Goal: Information Seeking & Learning: Learn about a topic

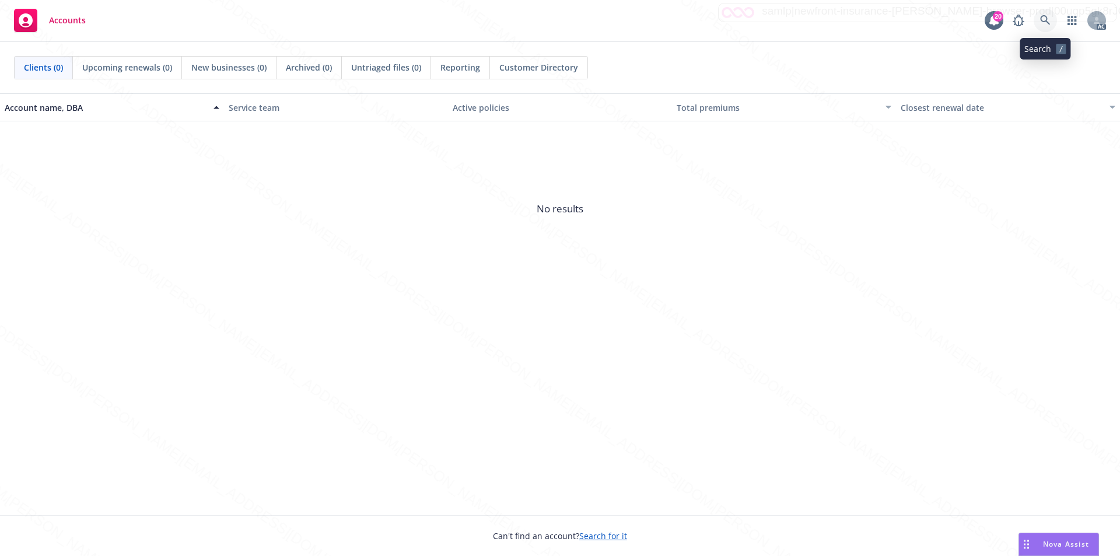
click at [1041, 19] on icon at bounding box center [1045, 20] width 10 height 10
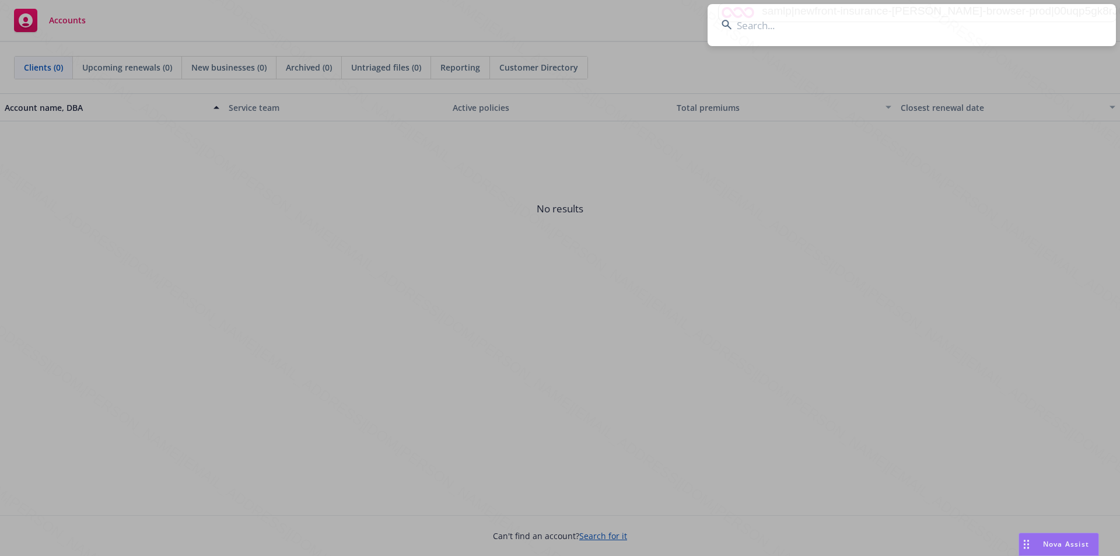
click at [784, 26] on input at bounding box center [911, 25] width 408 height 42
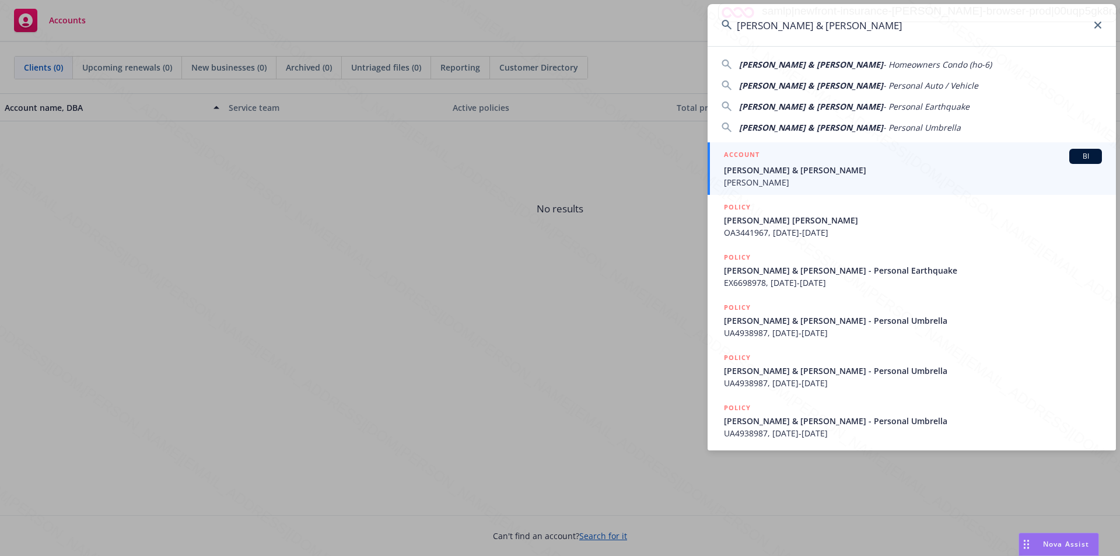
type input "[PERSON_NAME] & [PERSON_NAME]"
click at [756, 167] on span "[PERSON_NAME] & [PERSON_NAME]" at bounding box center [913, 170] width 378 height 12
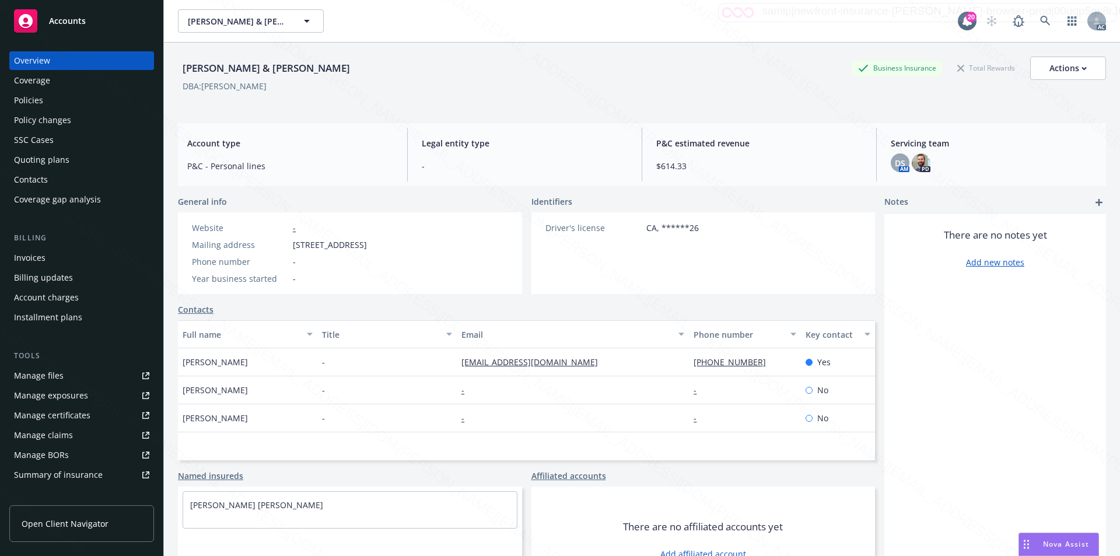
click at [32, 100] on div "Policies" at bounding box center [28, 100] width 29 height 19
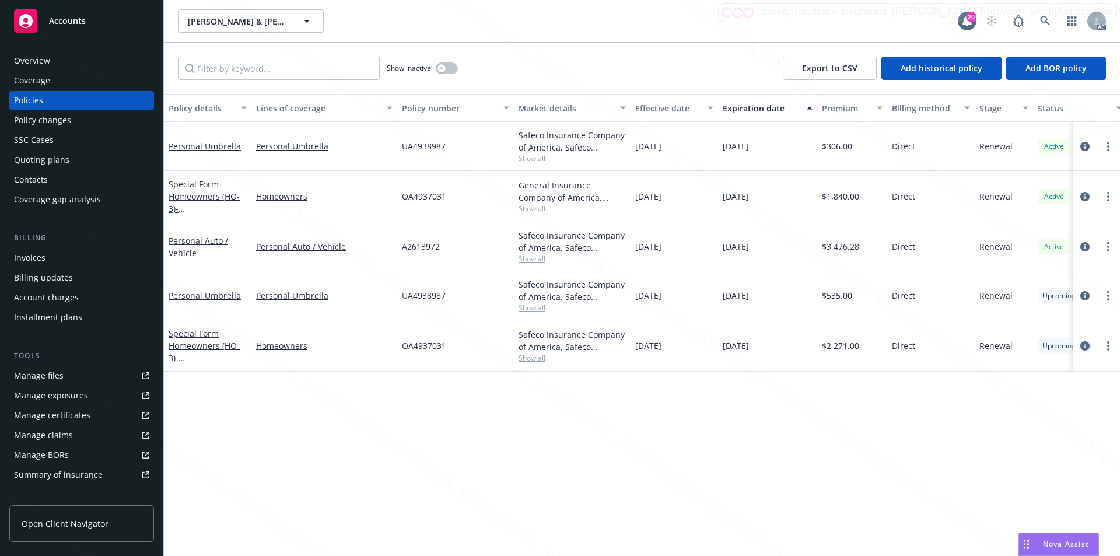
click at [1086, 345] on icon "circleInformation" at bounding box center [1084, 345] width 9 height 9
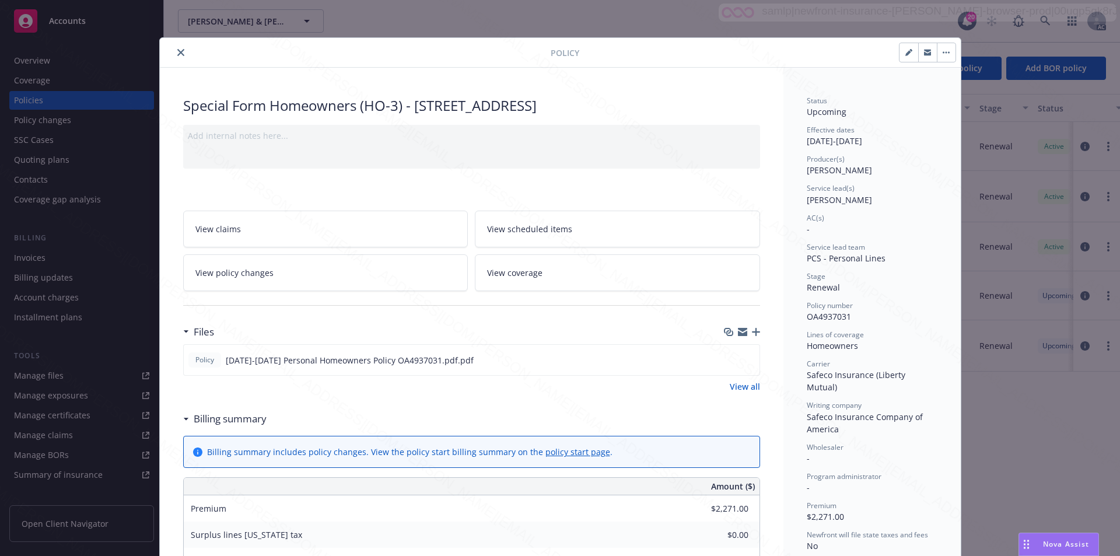
click at [834, 400] on span "Writing company" at bounding box center [833, 405] width 55 height 10
drag, startPoint x: 799, startPoint y: 403, endPoint x: 837, endPoint y: 416, distance: 39.5
click at [837, 416] on div "Status Upcoming Effective dates 10/15/2025 - 10/15/2026 Producer(s) Kelsey Malo…" at bounding box center [871, 567] width 177 height 998
copy span "Safeco Insurance Company of America"
click at [769, 290] on div "Special Form Homeowners (HO-3) - 73803 Cezanne Dr Palm Desert, CA 92211 Add int…" at bounding box center [471, 567] width 623 height 998
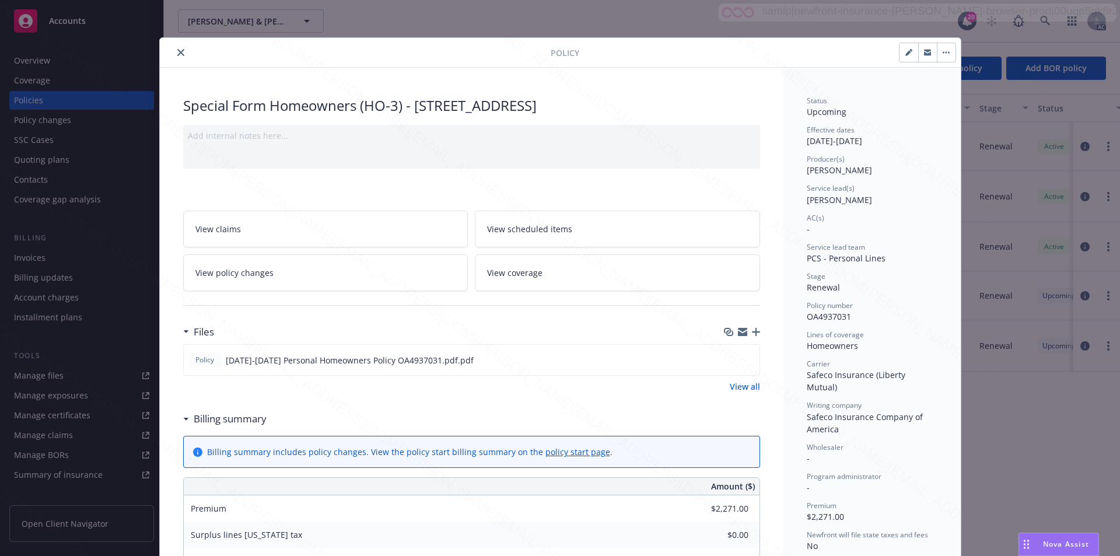
click at [568, 219] on link "View scheduled items" at bounding box center [617, 228] width 285 height 37
click at [532, 265] on link "View coverage" at bounding box center [617, 272] width 285 height 37
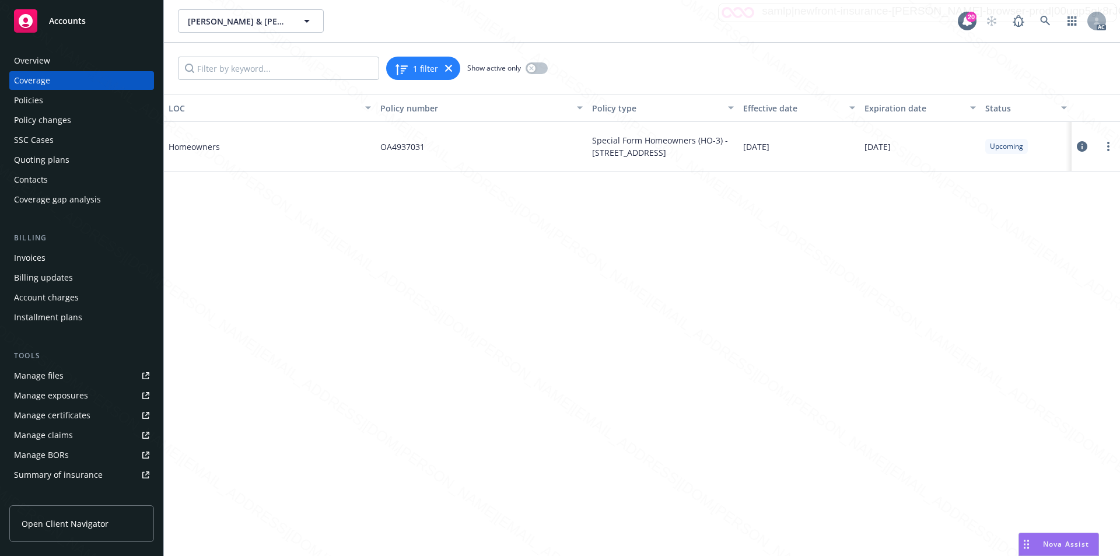
click at [1081, 146] on icon at bounding box center [1081, 146] width 10 height 10
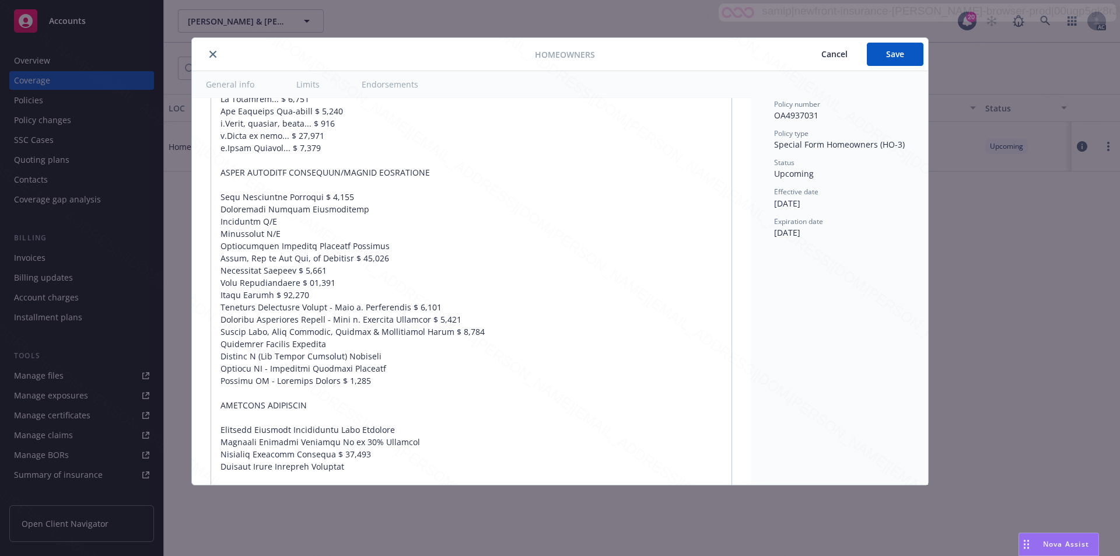
scroll to position [966, 0]
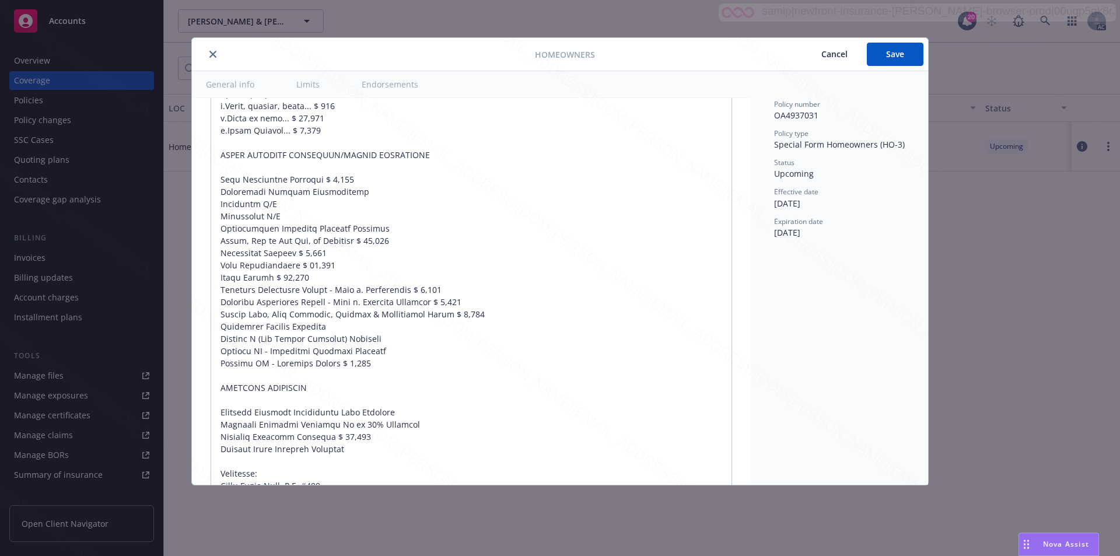
type textarea "x"
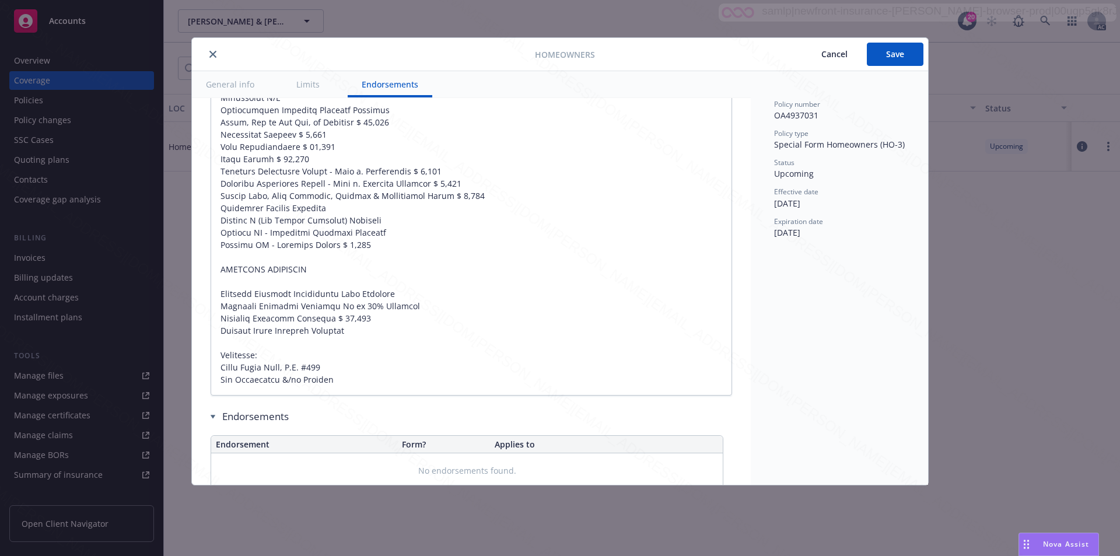
scroll to position [1161, 0]
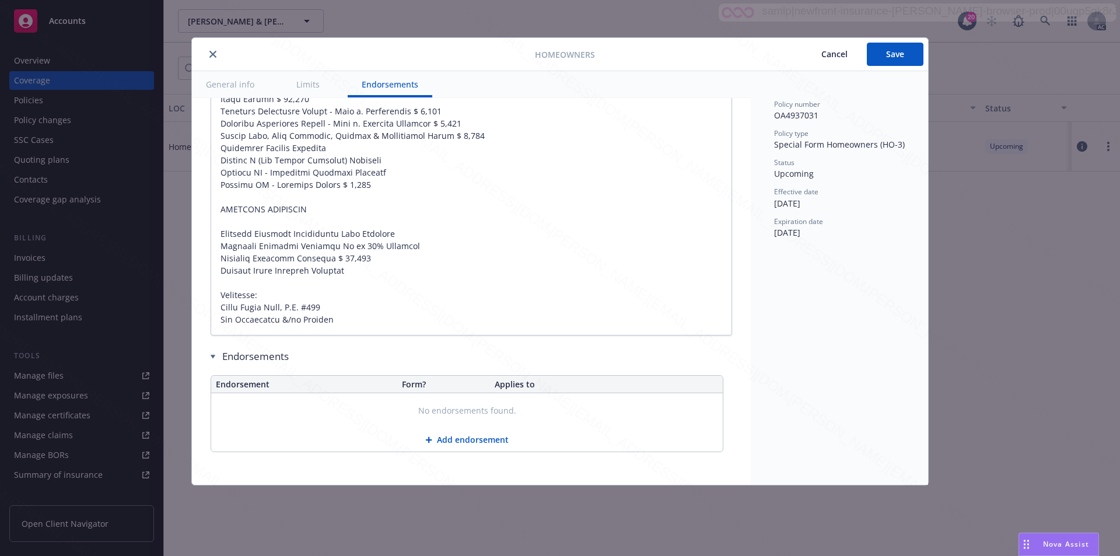
click at [831, 57] on span "Cancel" at bounding box center [834, 53] width 26 height 11
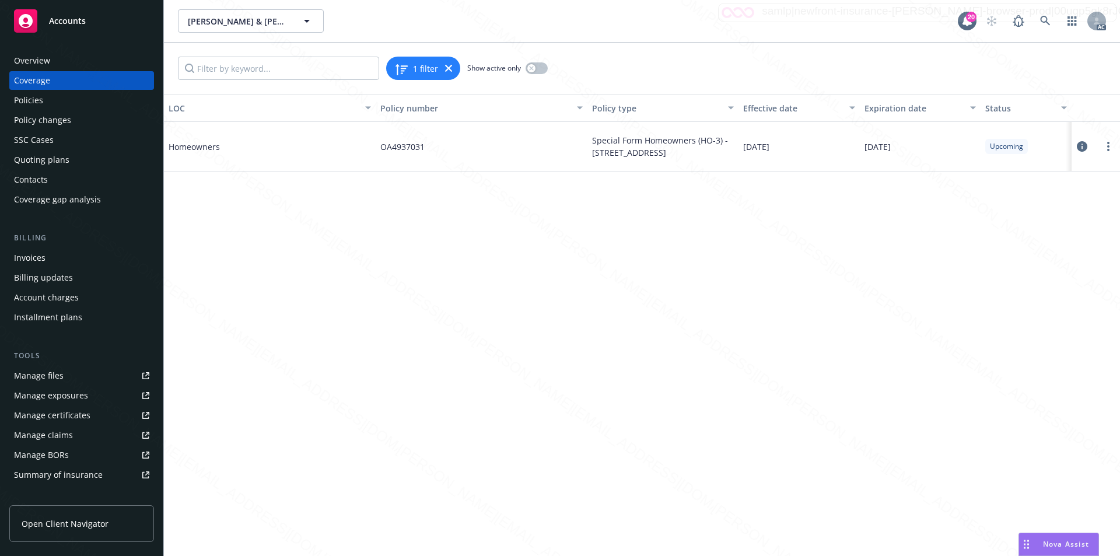
click at [647, 250] on div "LOC Policy number Policy type Effective date Expiration date Status Homeowners …" at bounding box center [642, 325] width 956 height 462
click at [69, 23] on span "Accounts" at bounding box center [67, 20] width 37 height 9
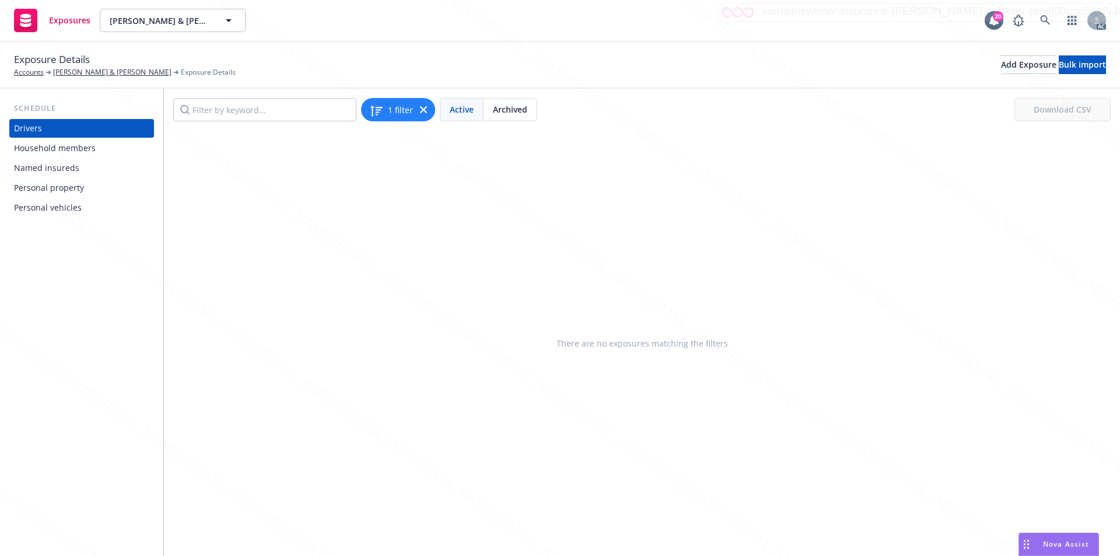
click at [38, 185] on div "Personal property" at bounding box center [49, 187] width 70 height 19
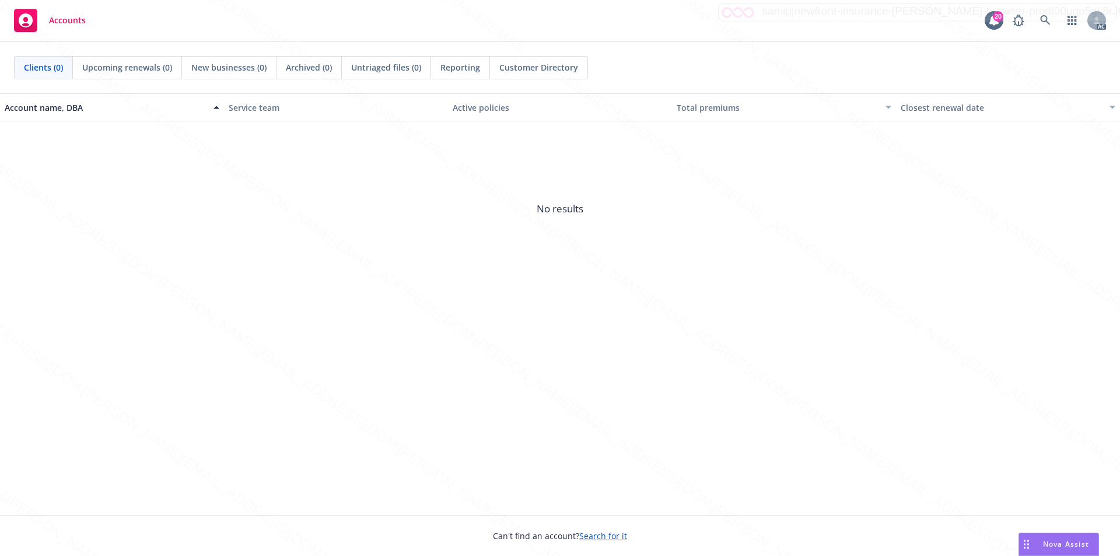
click at [309, 191] on span "No results" at bounding box center [560, 208] width 1120 height 175
click at [1044, 20] on icon at bounding box center [1045, 20] width 10 height 10
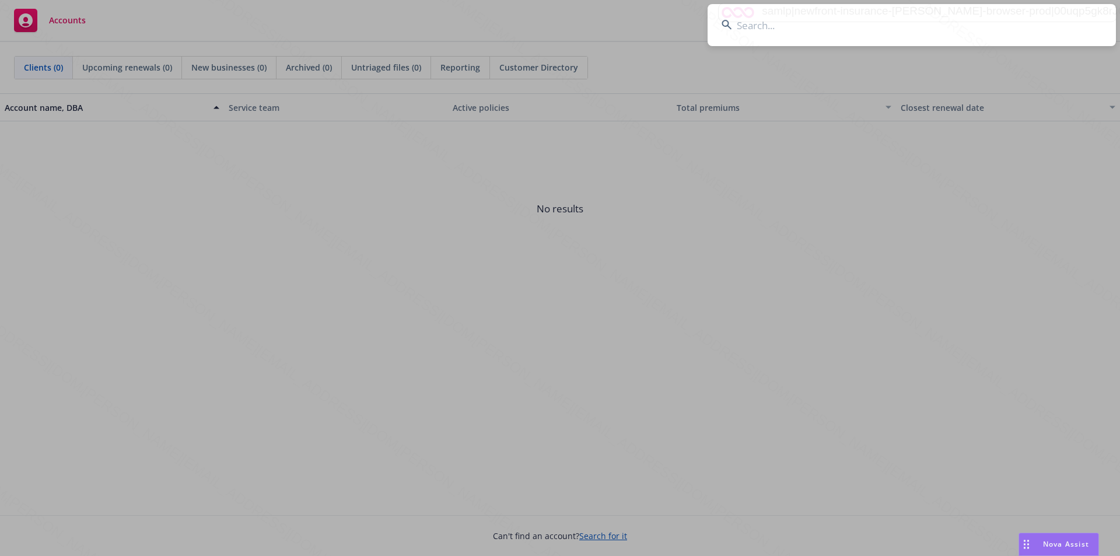
click at [767, 23] on input at bounding box center [911, 25] width 408 height 42
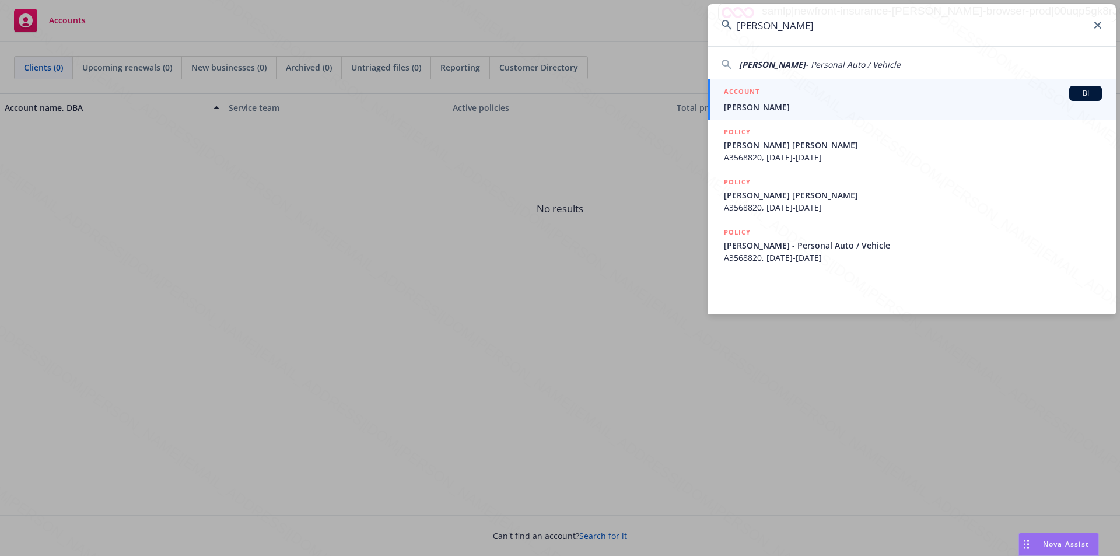
type input "Douglas Arthur"
click at [749, 106] on span "[PERSON_NAME]" at bounding box center [913, 107] width 378 height 12
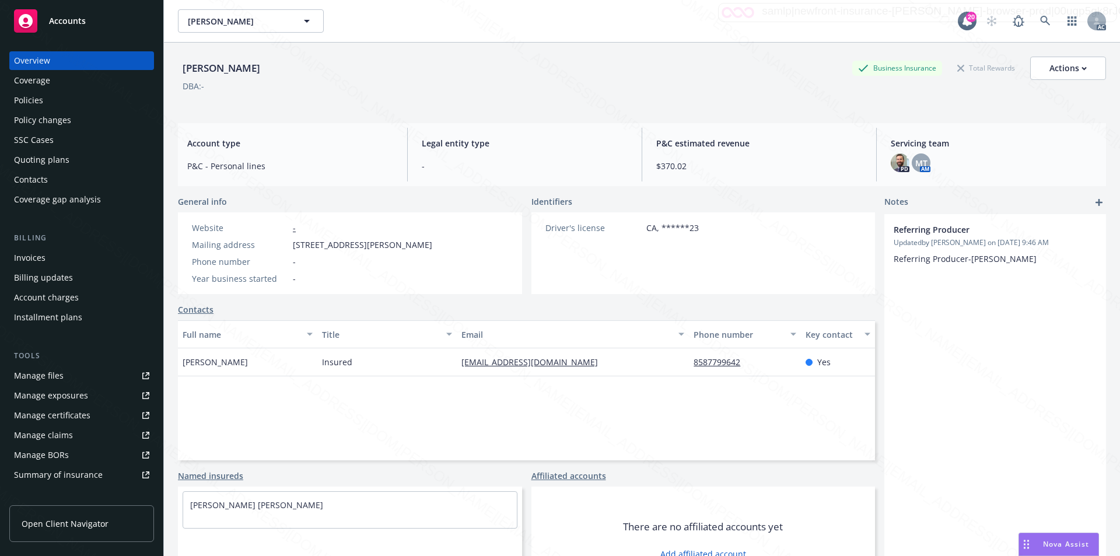
click at [37, 100] on div "Policies" at bounding box center [28, 100] width 29 height 19
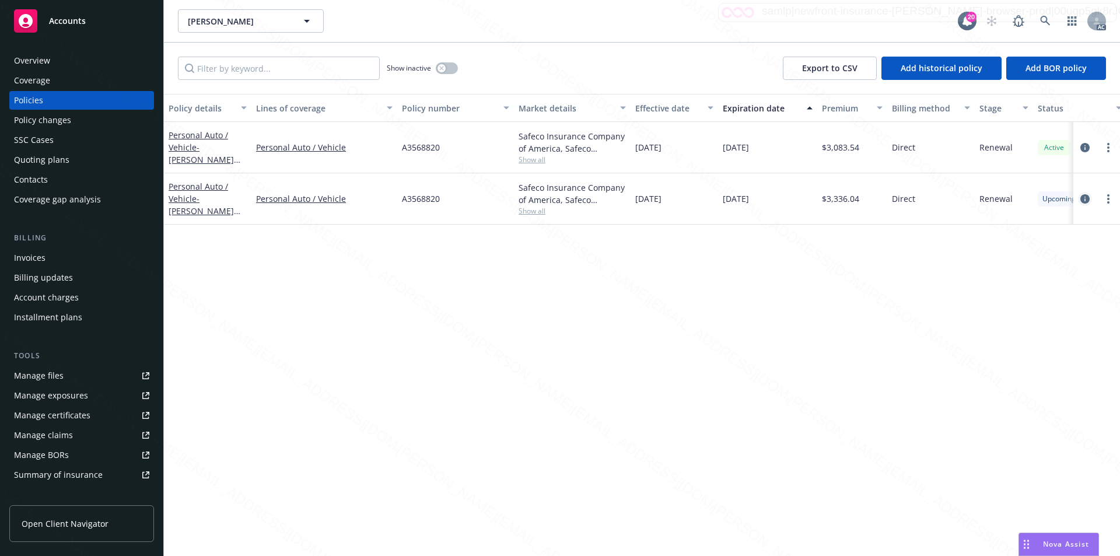
click at [1086, 198] on icon "circleInformation" at bounding box center [1084, 198] width 9 height 9
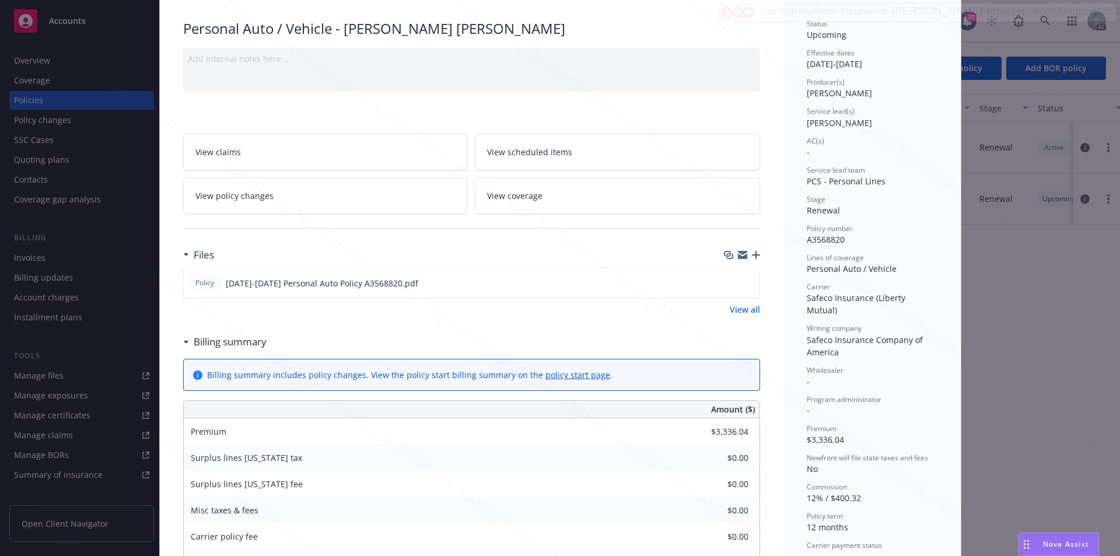
scroll to position [44, 0]
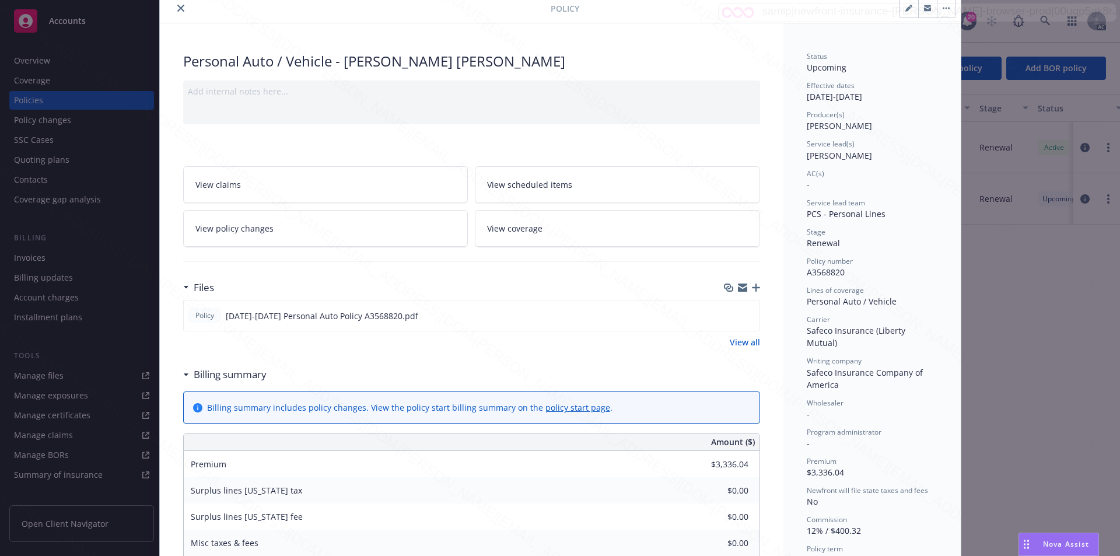
click at [560, 176] on link "View scheduled items" at bounding box center [617, 184] width 285 height 37
click at [521, 227] on span "View coverage" at bounding box center [514, 228] width 55 height 12
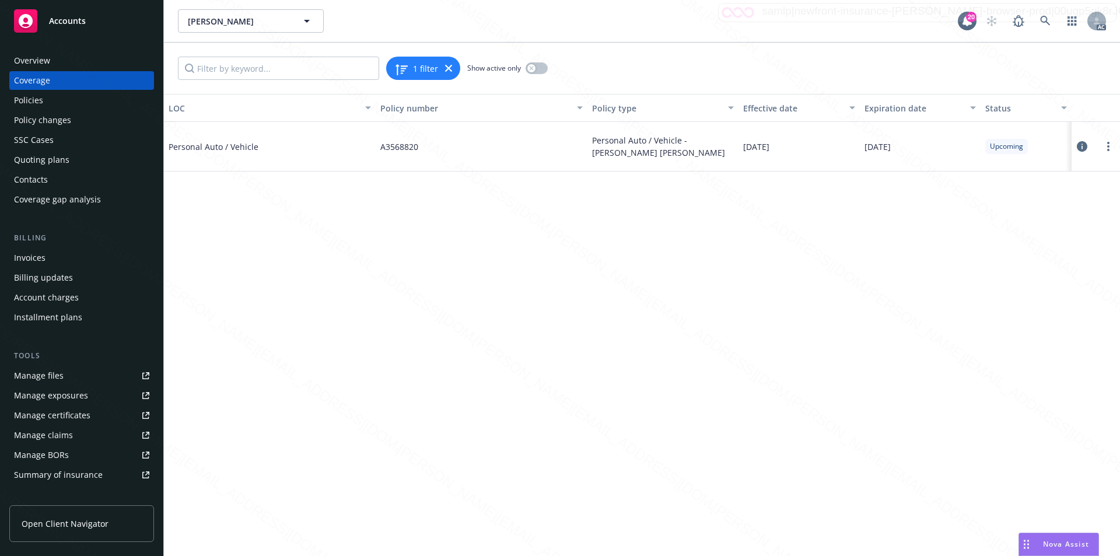
click at [1085, 146] on icon at bounding box center [1081, 146] width 10 height 10
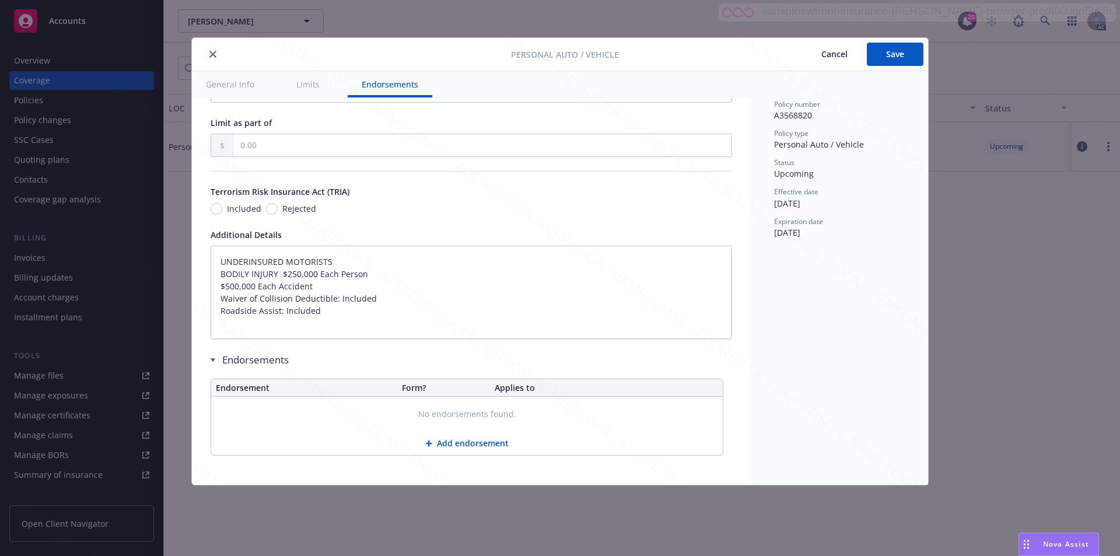
scroll to position [671, 0]
type textarea "x"
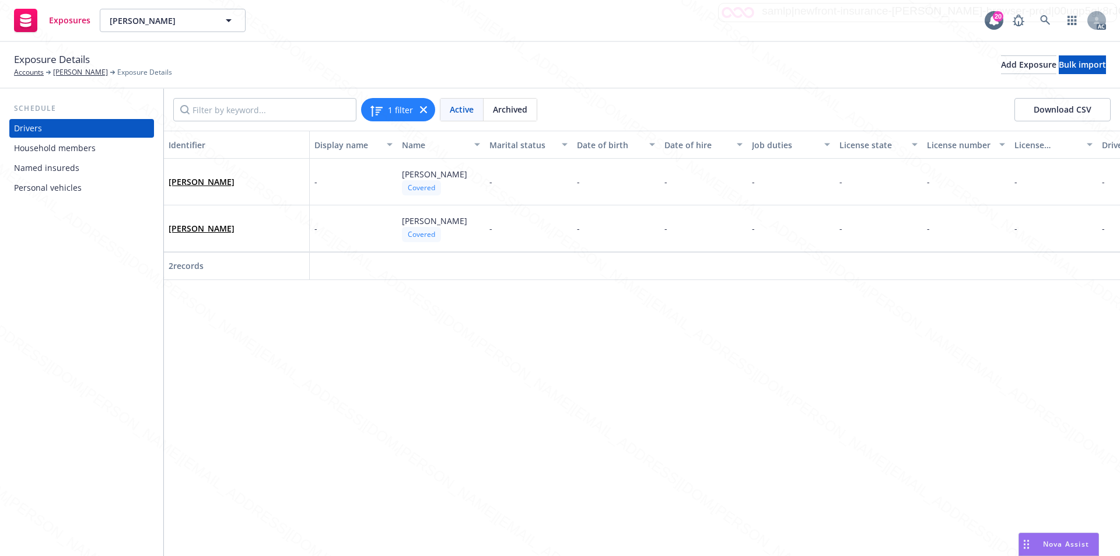
click at [55, 185] on div "Personal vehicles" at bounding box center [48, 187] width 68 height 19
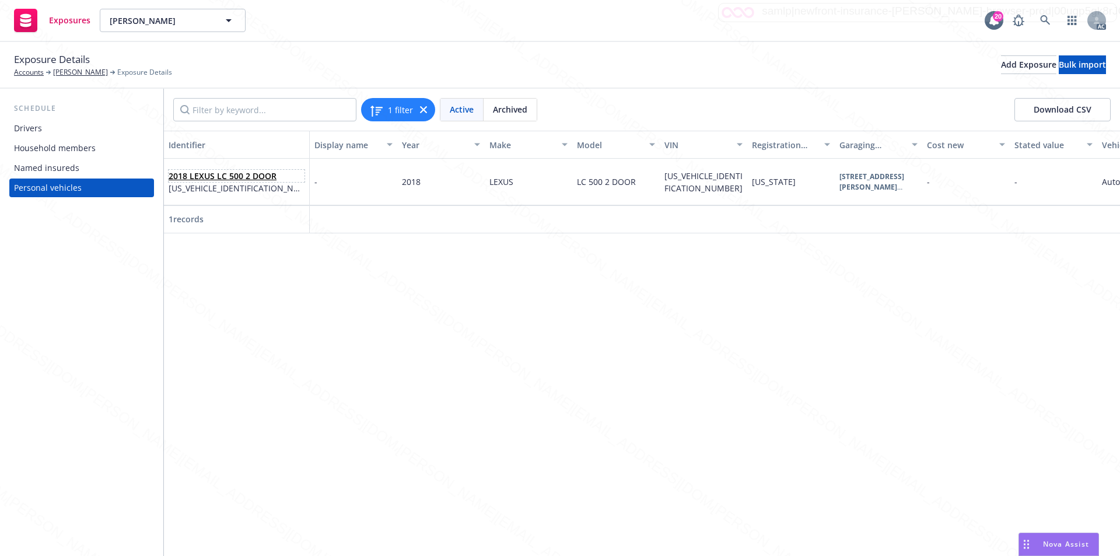
click at [240, 177] on link "2018 LEXUS LC 500 2 DOOR" at bounding box center [223, 175] width 108 height 11
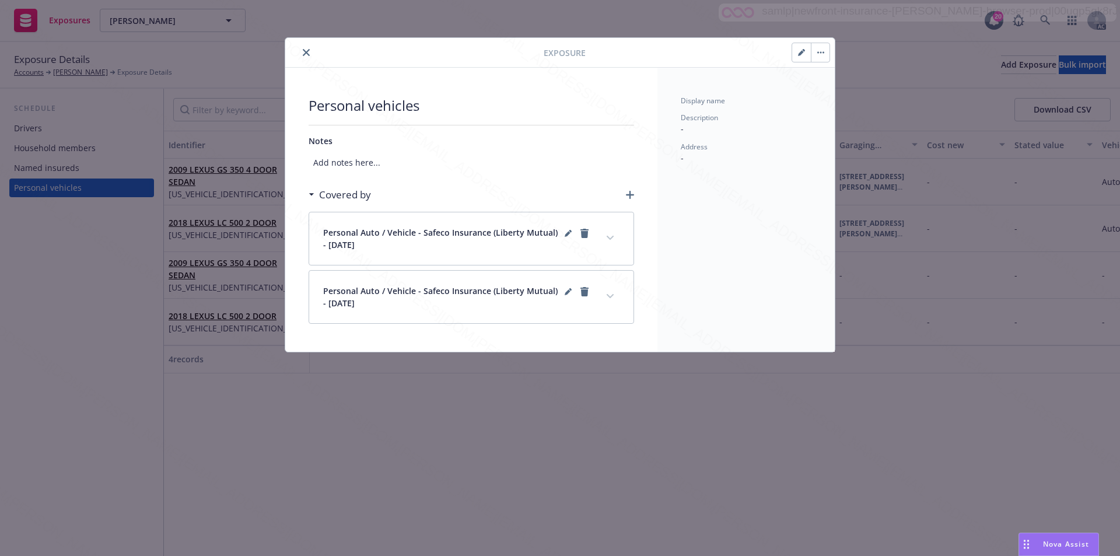
click at [307, 52] on icon "close" at bounding box center [306, 52] width 7 height 7
